Goal: Task Accomplishment & Management: Manage account settings

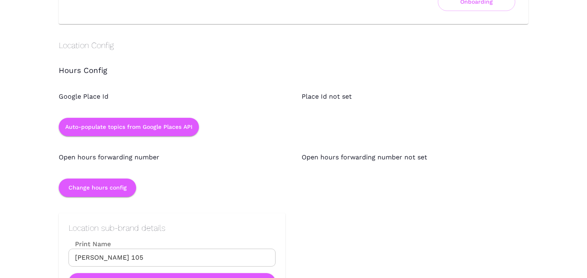
scroll to position [722, 0]
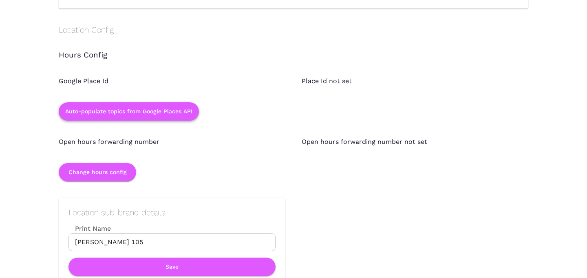
click at [161, 111] on button "Auto-populate topics from Google Places API" at bounding box center [129, 111] width 140 height 18
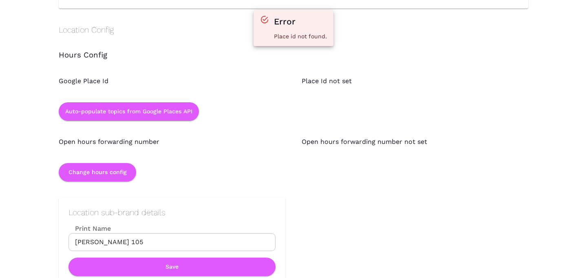
click at [260, 141] on div "Open hours forwarding number" at bounding box center [163, 134] width 243 height 26
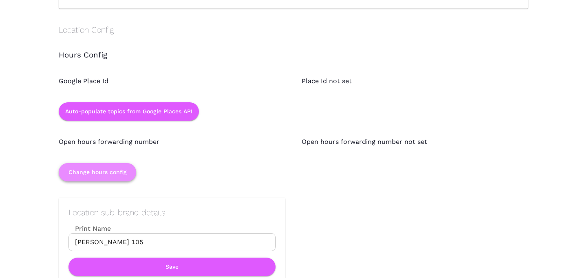
click at [130, 166] on button "Change hours config" at bounding box center [97, 172] width 77 height 18
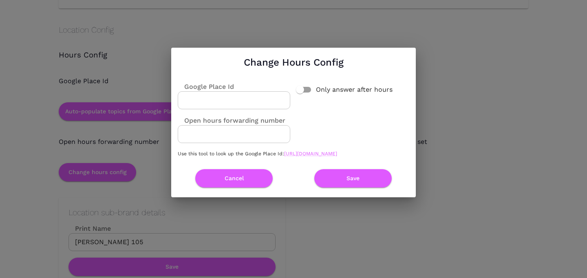
click at [224, 93] on input "Google Place Id" at bounding box center [234, 100] width 112 height 18
type input "t"
click at [298, 156] on link "https://developers.google.com/maps/documentation/javascript/examples/places-pla…" at bounding box center [310, 154] width 53 height 6
click at [255, 93] on input "Google Place Id" at bounding box center [234, 100] width 112 height 18
paste input "ChIJ_yiLJGufK4cRhyRPgW4gsJg"
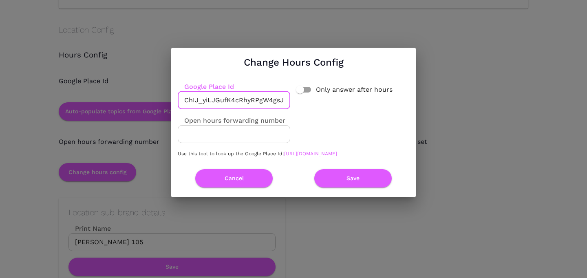
scroll to position [0, 2]
type input "ChIJ_yiLJGufK4cRhyRPgW4gsJg"
click at [340, 180] on button "Save" at bounding box center [352, 178] width 77 height 18
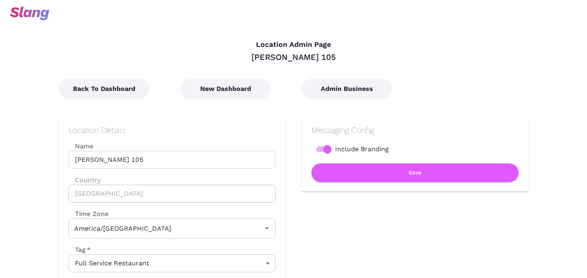
type input "Mountain Time"
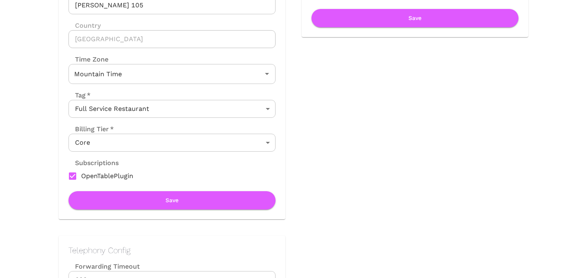
scroll to position [167, 0]
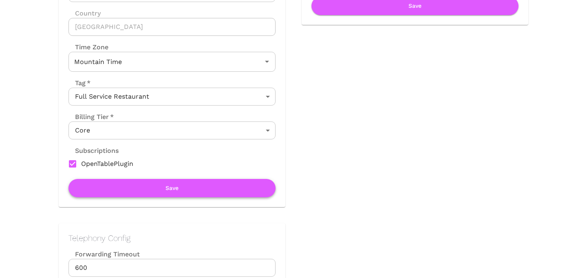
click at [193, 183] on button "Save" at bounding box center [171, 188] width 207 height 18
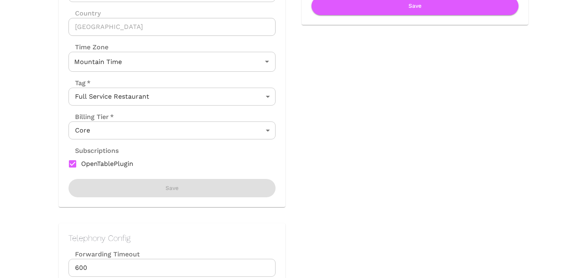
scroll to position [0, 0]
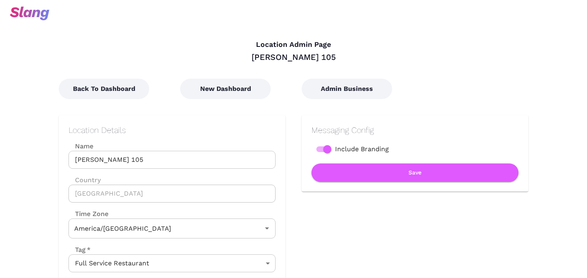
type input "Mountain Time"
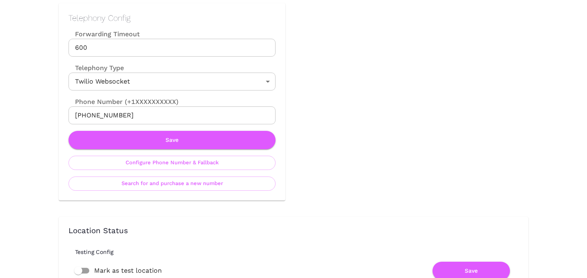
scroll to position [395, 0]
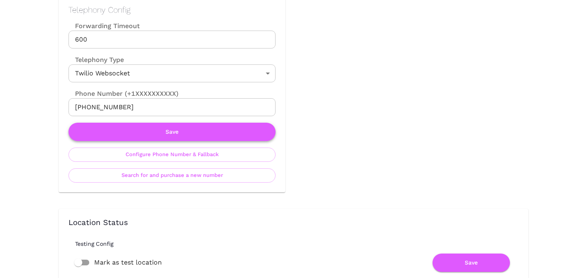
click at [184, 123] on button "Save" at bounding box center [171, 132] width 207 height 18
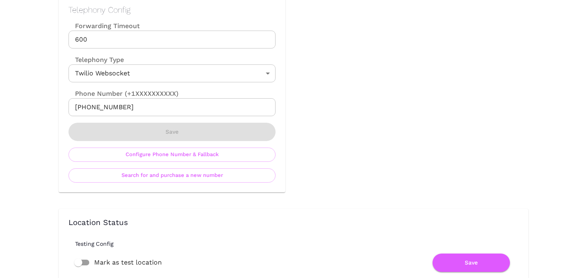
scroll to position [0, 0]
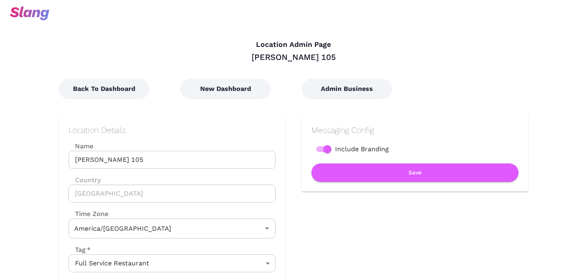
type input "Mountain Time"
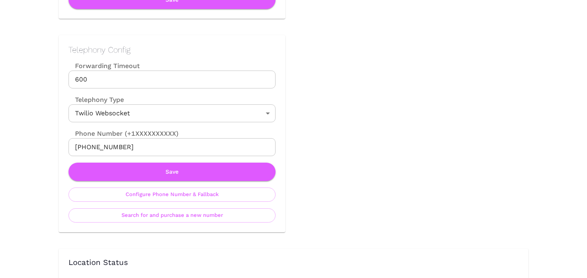
scroll to position [366, 0]
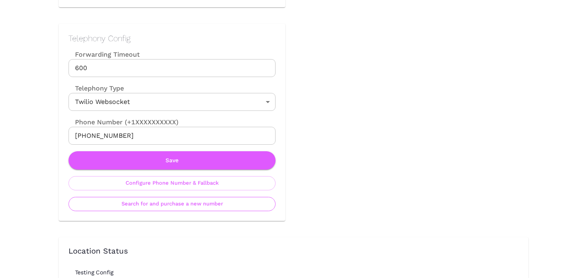
click at [171, 207] on button "Search for and purchase a new number" at bounding box center [171, 204] width 207 height 14
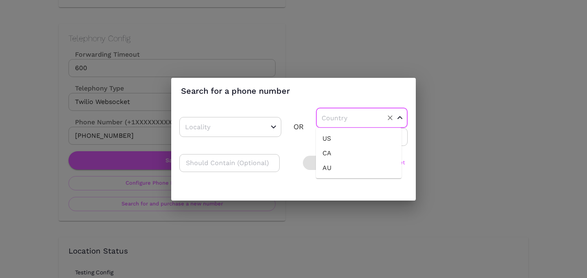
click at [335, 117] on input "text" at bounding box center [348, 118] width 59 height 13
click at [333, 136] on li "US" at bounding box center [359, 138] width 86 height 15
type input "US"
click at [333, 139] on input "number" at bounding box center [362, 137] width 92 height 18
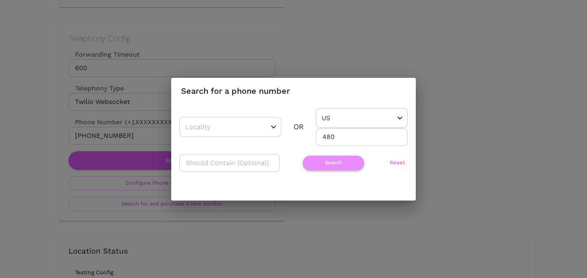
click at [312, 159] on button "Search" at bounding box center [333, 163] width 61 height 14
click at [335, 138] on input "480" at bounding box center [362, 137] width 92 height 18
click at [321, 139] on input "480" at bounding box center [362, 137] width 92 height 18
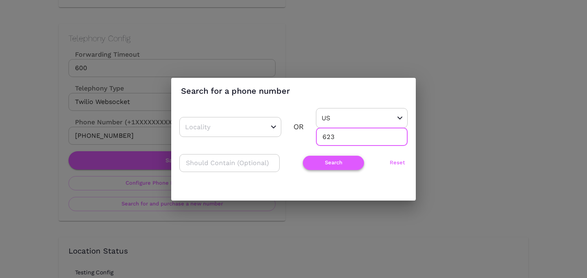
click at [328, 166] on button "Search" at bounding box center [333, 163] width 61 height 14
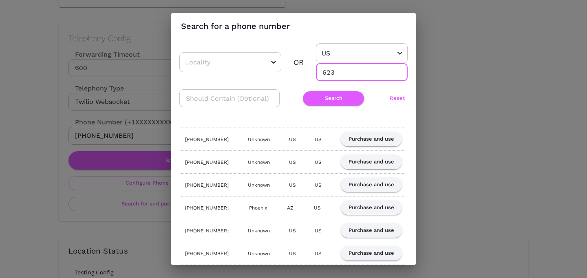
drag, startPoint x: 328, startPoint y: 75, endPoint x: 343, endPoint y: 75, distance: 15.5
click at [343, 75] on input "623" at bounding box center [362, 72] width 92 height 18
click at [338, 94] on button "Search" at bounding box center [333, 98] width 61 height 14
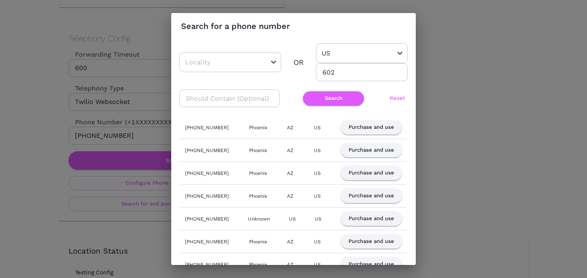
scroll to position [0, 0]
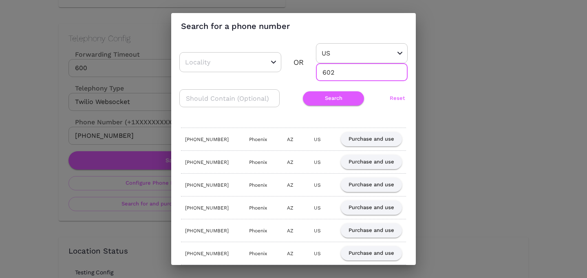
drag, startPoint x: 326, startPoint y: 74, endPoint x: 337, endPoint y: 74, distance: 11.4
click at [337, 74] on input "602" at bounding box center [362, 72] width 92 height 18
click at [336, 95] on button "Search" at bounding box center [333, 98] width 61 height 14
drag, startPoint x: 326, startPoint y: 69, endPoint x: 337, endPoint y: 69, distance: 10.2
click at [337, 69] on input "623" at bounding box center [362, 72] width 92 height 18
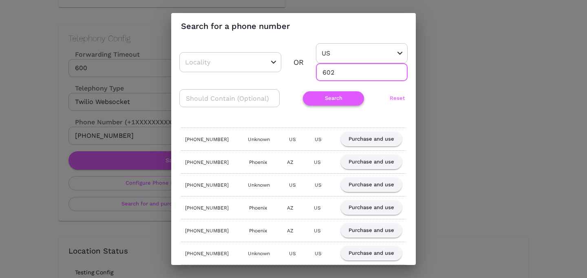
type input "602"
click at [329, 103] on button "Search" at bounding box center [333, 98] width 61 height 14
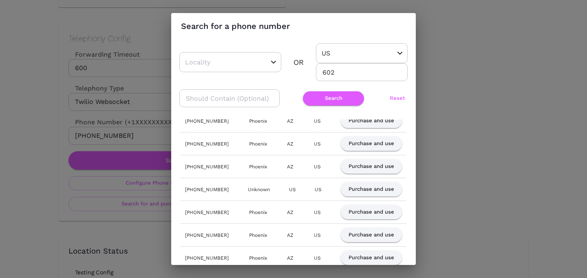
scroll to position [88, 0]
click at [380, 235] on button "Purchase and use" at bounding box center [371, 234] width 61 height 14
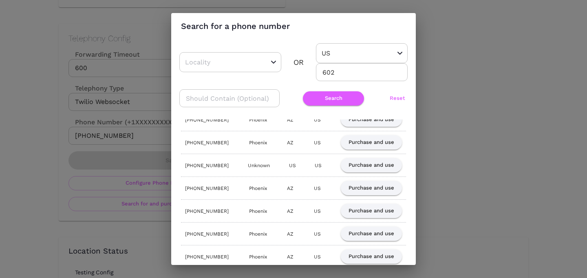
scroll to position [0, 0]
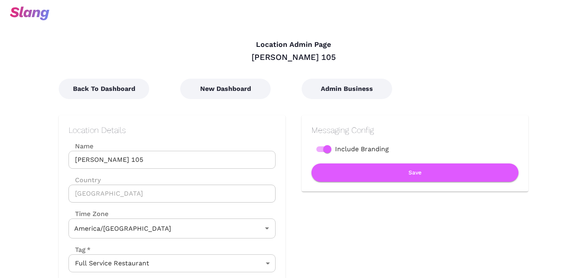
type input "Mountain Time"
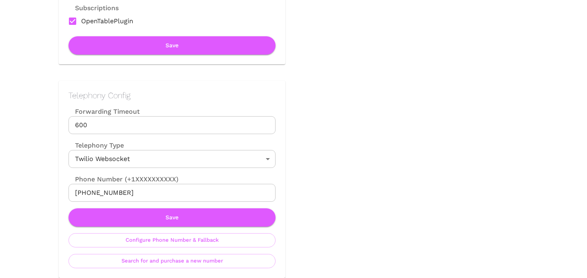
scroll to position [315, 0]
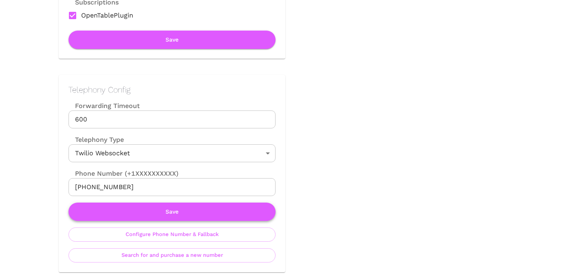
click at [174, 211] on button "Save" at bounding box center [171, 212] width 207 height 18
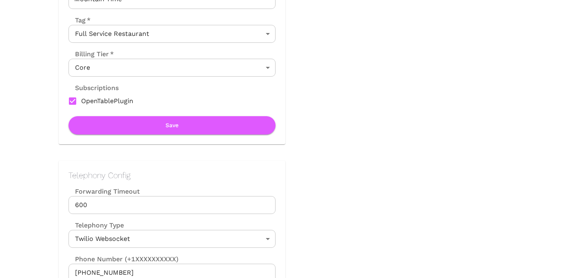
scroll to position [240, 0]
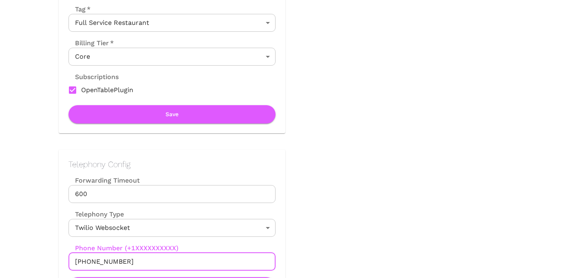
drag, startPoint x: 84, startPoint y: 262, endPoint x: 156, endPoint y: 262, distance: 71.7
click at [156, 262] on input "+16026093112" at bounding box center [171, 262] width 207 height 18
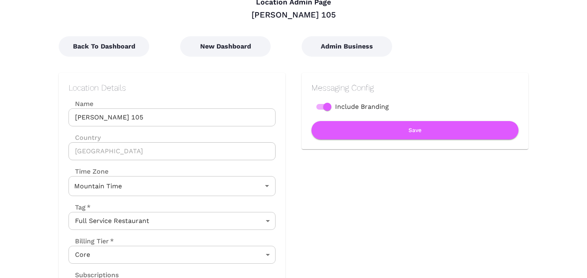
scroll to position [55, 0]
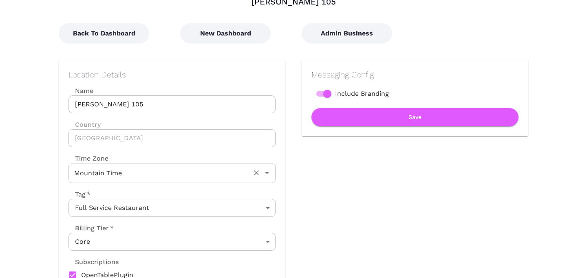
click at [148, 182] on div "Mountain Time Time Zone" at bounding box center [171, 173] width 207 height 20
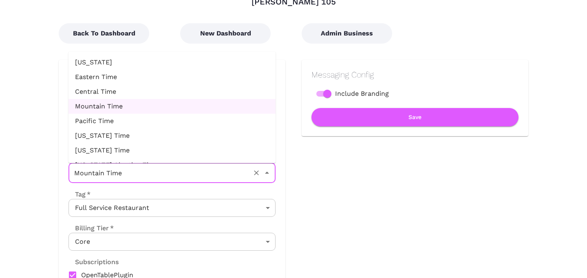
click at [134, 141] on li "Arizona Time" at bounding box center [171, 135] width 207 height 15
type input "Arizona Time"
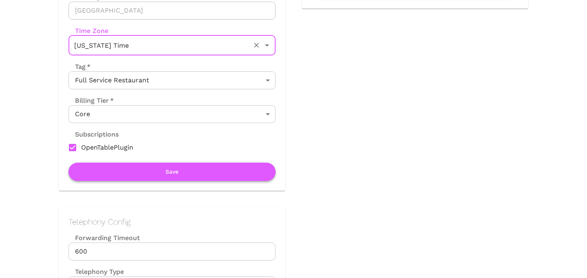
scroll to position [183, 0]
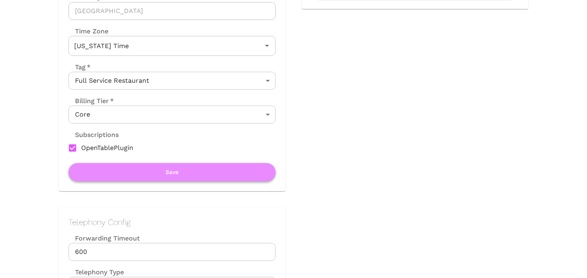
click at [143, 176] on button "Save" at bounding box center [171, 172] width 207 height 18
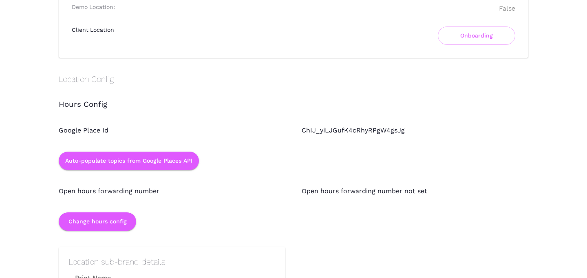
scroll to position [672, 0]
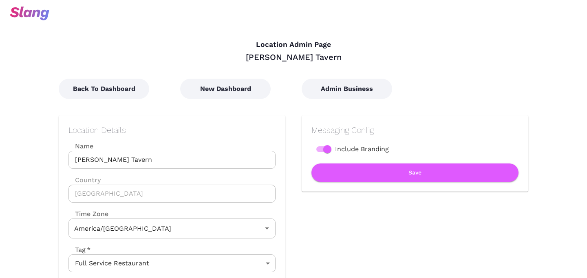
type input "Eastern Time"
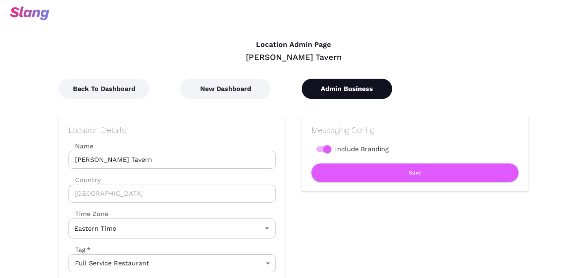
click at [352, 88] on button "Admin Business" at bounding box center [347, 89] width 90 height 20
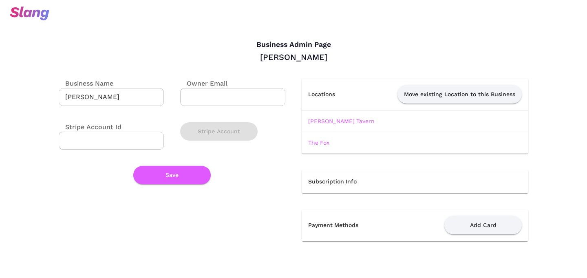
click at [5, 216] on div "Business Admin Page Matt Simons Business Name Matt Simons ​ Owner Email ​ Strip…" at bounding box center [293, 129] width 587 height 258
click at [361, 132] on td "The Fox" at bounding box center [415, 143] width 227 height 22
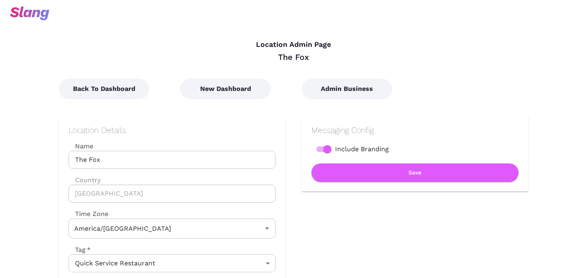
type input "Eastern Time"
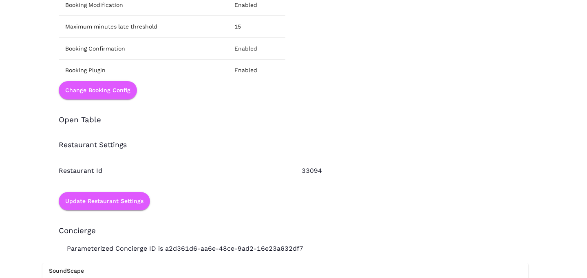
scroll to position [1146, 0]
